Goal: Transaction & Acquisition: Purchase product/service

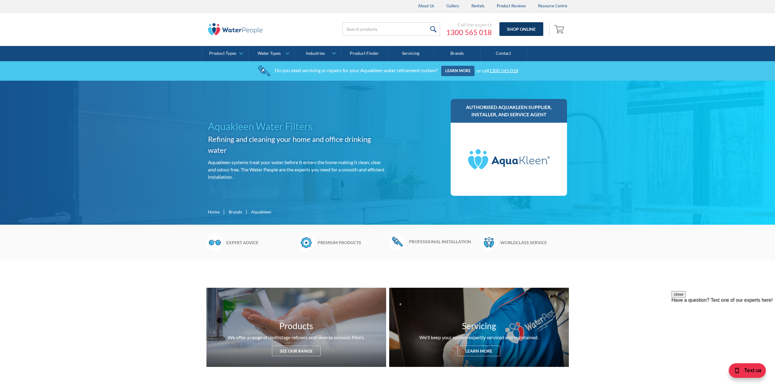
click at [523, 28] on link "Shop Online" at bounding box center [522, 29] width 44 height 14
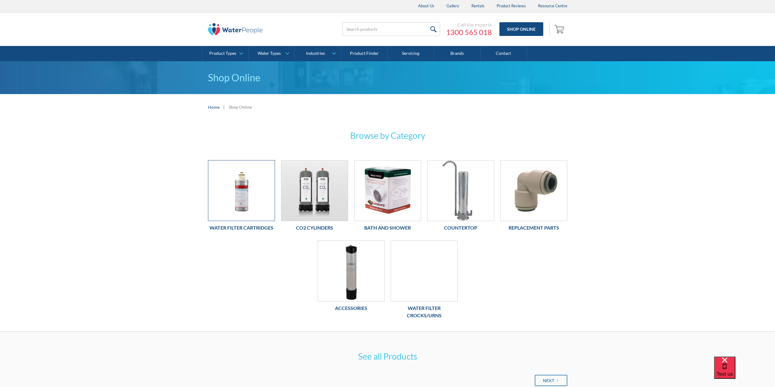
click at [241, 199] on img at bounding box center [241, 191] width 66 height 60
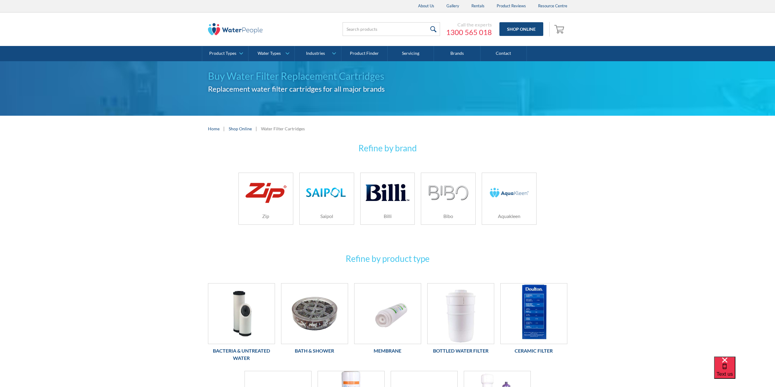
click at [532, 216] on h6 "Aquakleen" at bounding box center [509, 216] width 54 height 7
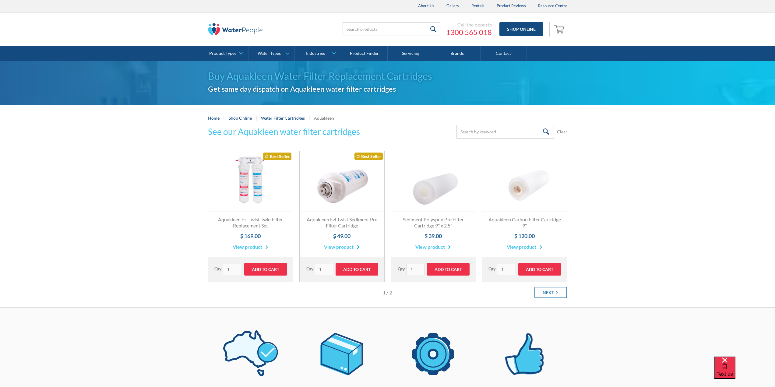
click at [615, 225] on div "See our Aquakleen water filter cartridges Submit Clear Thank you! Your submissi…" at bounding box center [387, 216] width 775 height 183
drag, startPoint x: 231, startPoint y: 269, endPoint x: 198, endPoint y: 268, distance: 33.5
click at [201, 268] on div "See our Aquakleen water filter cartridges Submit Clear Thank you! Your submissi…" at bounding box center [387, 216] width 775 height 183
type input "2"
click at [236, 267] on input "2" at bounding box center [232, 270] width 18 height 12
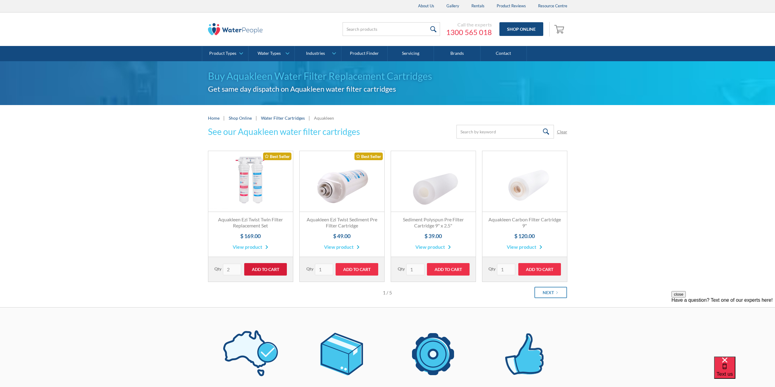
click at [265, 269] on input "Add to Cart" at bounding box center [265, 269] width 43 height 12
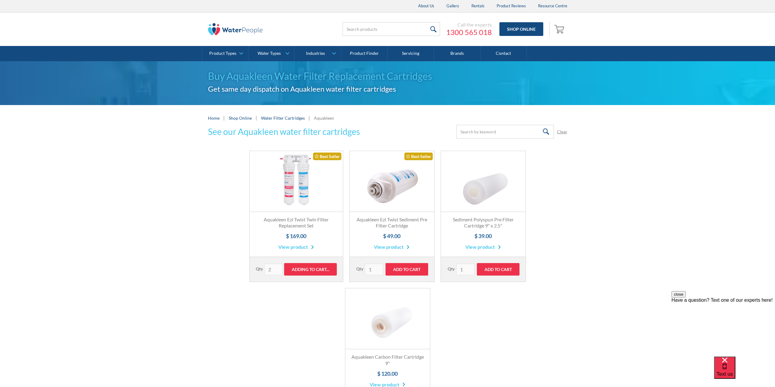
type input "Add to Cart"
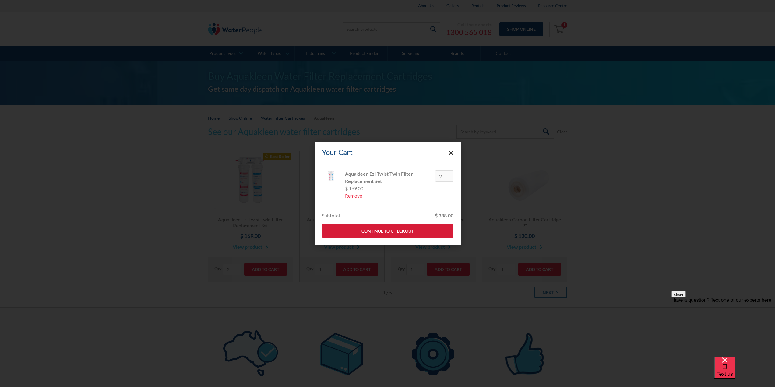
click at [393, 232] on link "Continue to Checkout" at bounding box center [388, 231] width 132 height 14
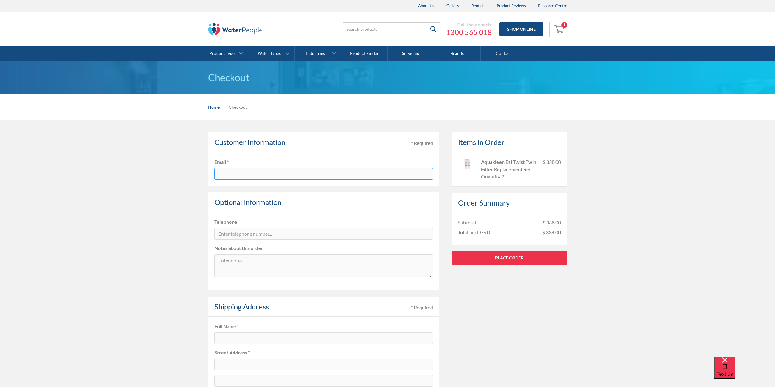
click at [253, 172] on input "text" at bounding box center [323, 174] width 219 height 12
type input "[EMAIL_ADDRESS][DOMAIN_NAME]"
click at [287, 218] on fieldset "Telephone Notes about this order" at bounding box center [324, 251] width 232 height 78
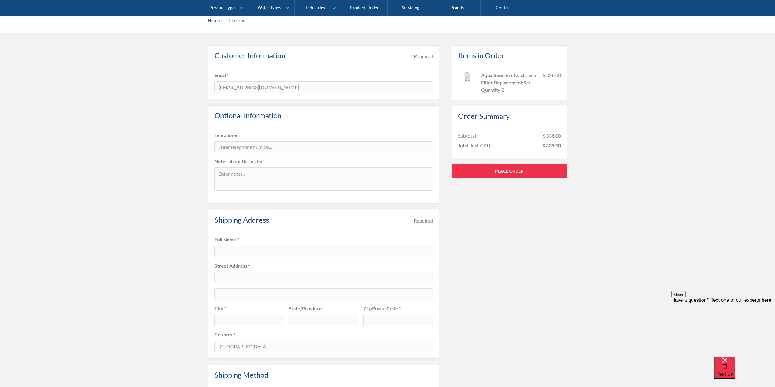
scroll to position [91, 0]
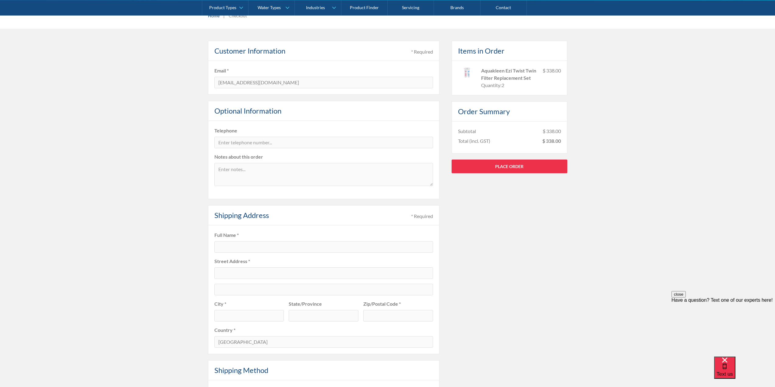
click at [162, 278] on div "Pay with browser. Customer Information * Required Email * Corporate@aubrandymel…" at bounding box center [387, 290] width 775 height 523
click at [248, 247] on input "text" at bounding box center [323, 247] width 219 height 12
type input "[PERSON_NAME]"
click at [251, 273] on input "text" at bounding box center [323, 273] width 219 height 12
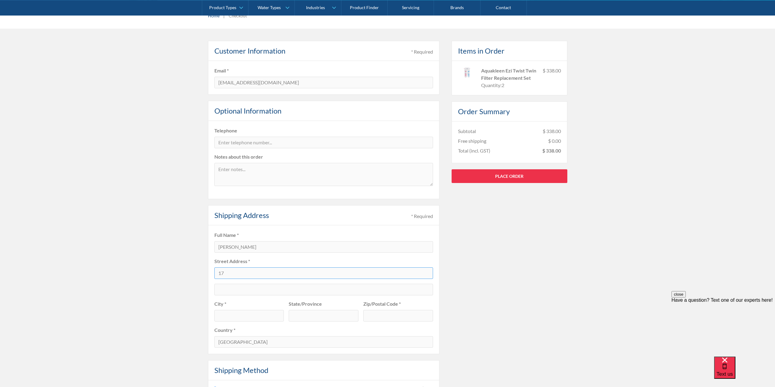
type input "1"
type input "[STREET_ADDRESS][PERSON_NAME]"
click at [239, 316] on input "text" at bounding box center [249, 316] width 70 height 12
type input "Rosebery"
type input "[GEOGRAPHIC_DATA]"
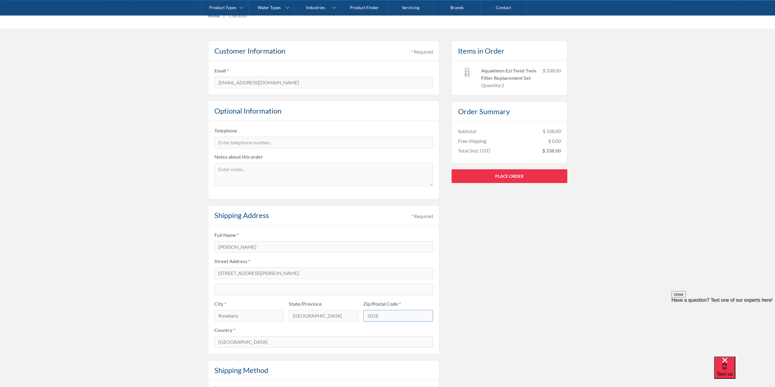
type input "2018"
click at [140, 295] on div "Pay with browser. Customer Information * Required Email * Corporate@aubrandymel…" at bounding box center [387, 279] width 775 height 501
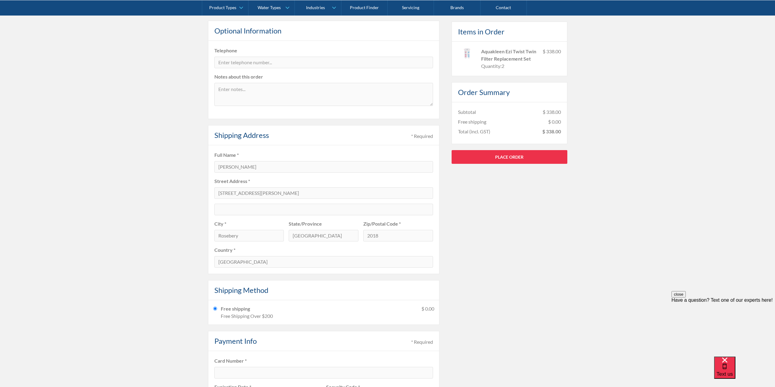
scroll to position [213, 0]
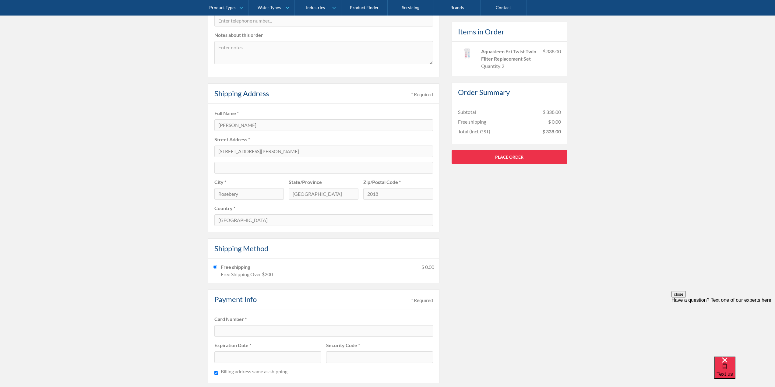
click at [525, 278] on div "Pay with browser. Customer Information * Required Email * Corporate@aubrandymel…" at bounding box center [388, 157] width 360 height 476
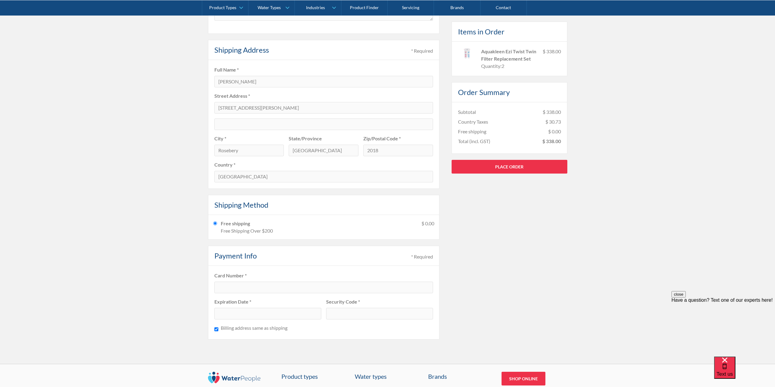
scroll to position [274, 0]
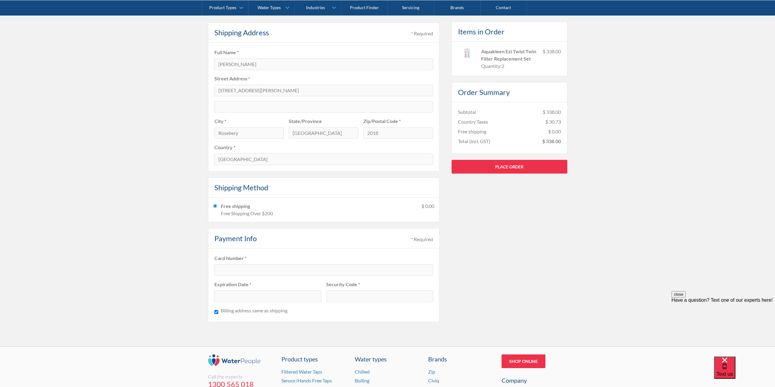
drag, startPoint x: 501, startPoint y: 280, endPoint x: 491, endPoint y: 280, distance: 9.7
click at [497, 280] on div "Pay with browser. Customer Information * Required Email * Corporate@aubrandymel…" at bounding box center [388, 96] width 360 height 476
click at [509, 275] on div "Pay with browser. Customer Information * Required Email * Corporate@aubrandymel…" at bounding box center [388, 96] width 360 height 476
click at [523, 166] on link "Place Order" at bounding box center [510, 167] width 116 height 14
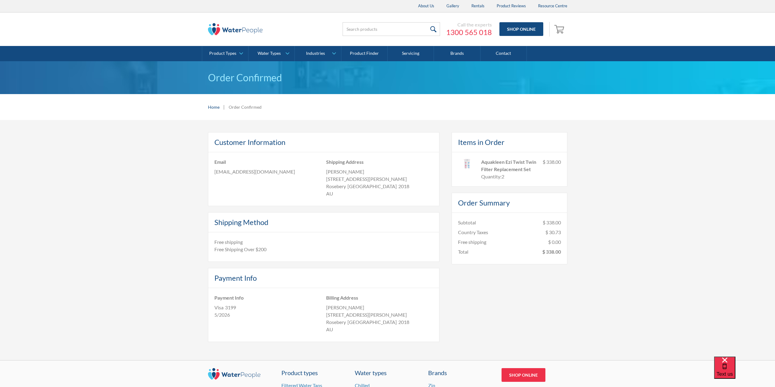
click at [619, 211] on div "Customer Information Email [EMAIL_ADDRESS][DOMAIN_NAME] Shipping Address Cristi…" at bounding box center [387, 243] width 763 height 222
click at [679, 226] on div "Customer Information Email [EMAIL_ADDRESS][DOMAIN_NAME] Shipping Address Cristi…" at bounding box center [387, 243] width 763 height 222
click at [78, 168] on div "Customer Information Email [EMAIL_ADDRESS][DOMAIN_NAME] Shipping Address Cristi…" at bounding box center [387, 243] width 763 height 222
drag, startPoint x: 156, startPoint y: 179, endPoint x: 156, endPoint y: 166, distance: 13.1
click at [156, 179] on div "Customer Information Email [EMAIL_ADDRESS][DOMAIN_NAME] Shipping Address Cristi…" at bounding box center [387, 243] width 763 height 222
